Goal: Task Accomplishment & Management: Use online tool/utility

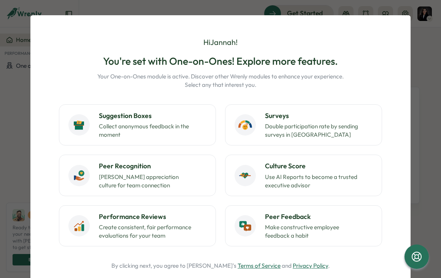
scroll to position [75, 0]
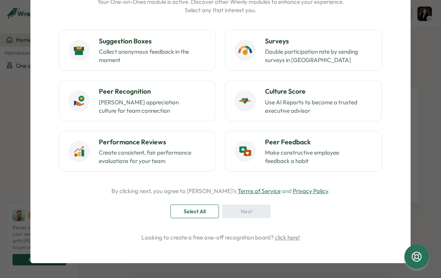
click at [207, 211] on div "Select All" at bounding box center [195, 211] width 34 height 13
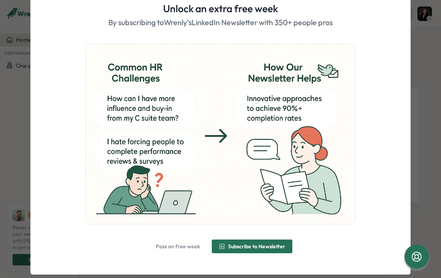
scroll to position [35, 0]
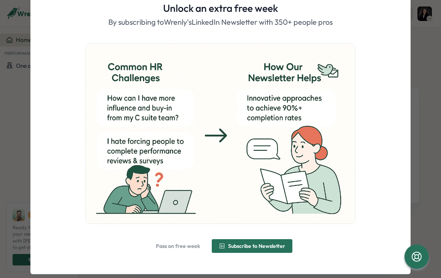
click at [182, 249] on span "Pass on free week" at bounding box center [178, 245] width 44 height 13
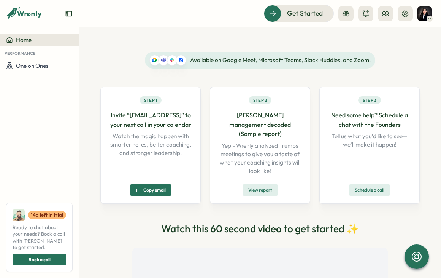
click at [164, 184] on span "Copy email" at bounding box center [151, 189] width 30 height 11
drag, startPoint x: 246, startPoint y: 125, endPoint x: 250, endPoint y: 128, distance: 4.3
click at [250, 128] on p "[PERSON_NAME] management decoded (Sample report)" at bounding box center [260, 124] width 84 height 28
click at [294, 13] on span "Get Started" at bounding box center [294, 13] width 36 height 10
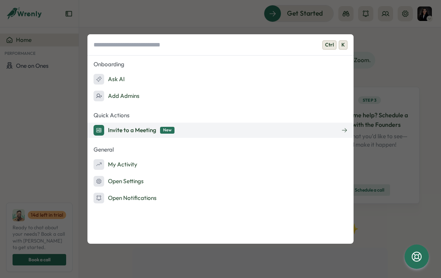
click at [237, 127] on button "Invite to a Meeting New" at bounding box center [220, 129] width 266 height 15
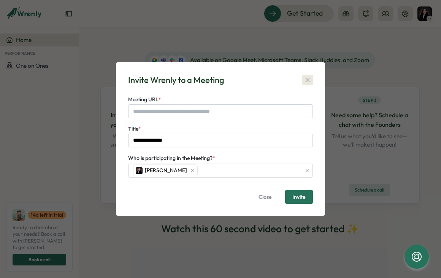
click at [306, 78] on icon "button" at bounding box center [307, 80] width 4 height 4
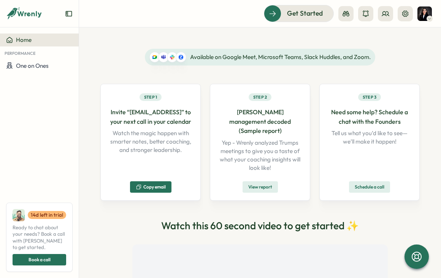
scroll to position [2, 0]
